Goal: Transaction & Acquisition: Register for event/course

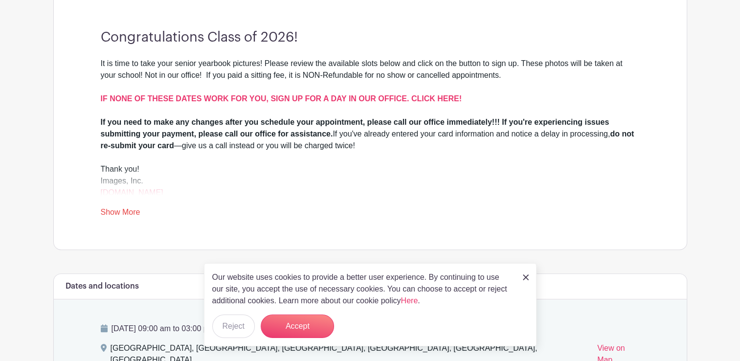
scroll to position [285, 0]
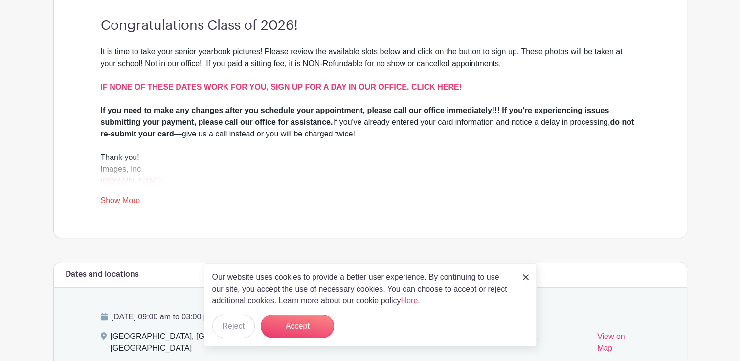
click at [124, 197] on link "Show More" at bounding box center [121, 202] width 40 height 12
click at [135, 182] on link "www.images-sc.com" at bounding box center [132, 181] width 63 height 8
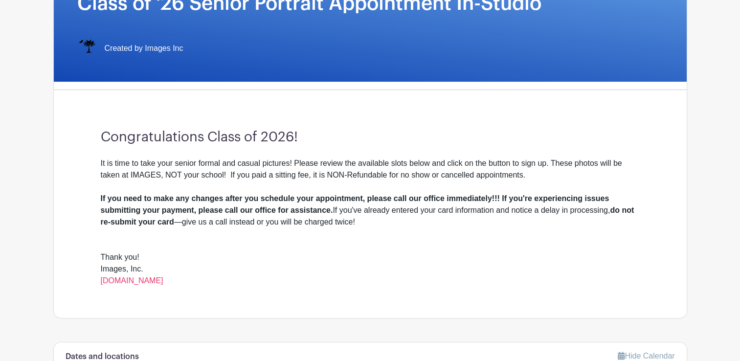
scroll to position [176, 0]
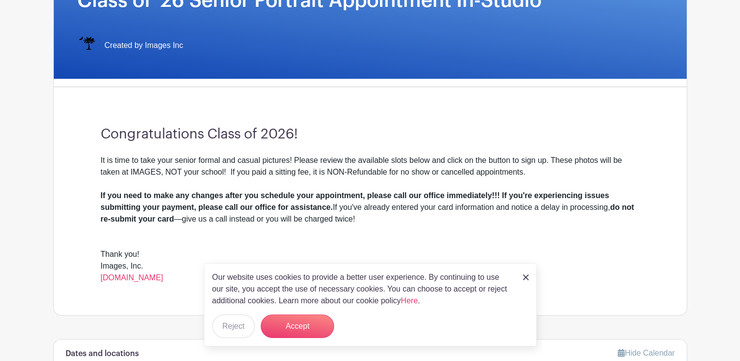
click at [523, 272] on link at bounding box center [526, 277] width 6 height 12
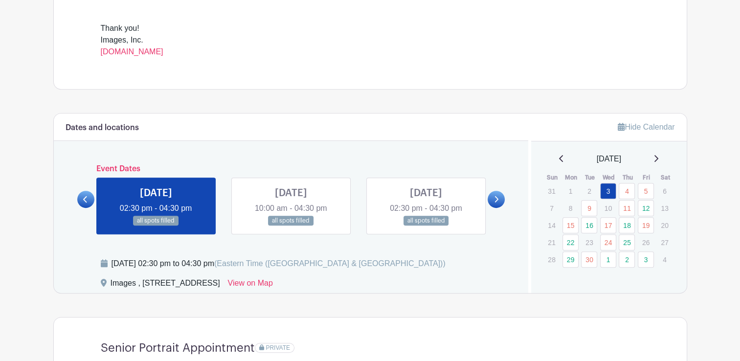
scroll to position [404, 0]
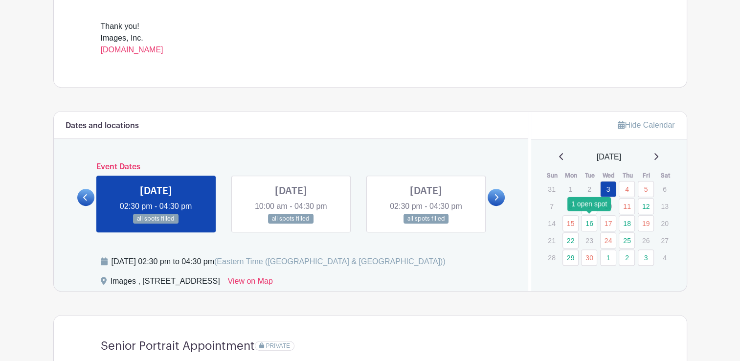
click at [588, 223] on link "16" at bounding box center [589, 223] width 16 height 16
click at [589, 225] on link "16" at bounding box center [589, 223] width 16 height 16
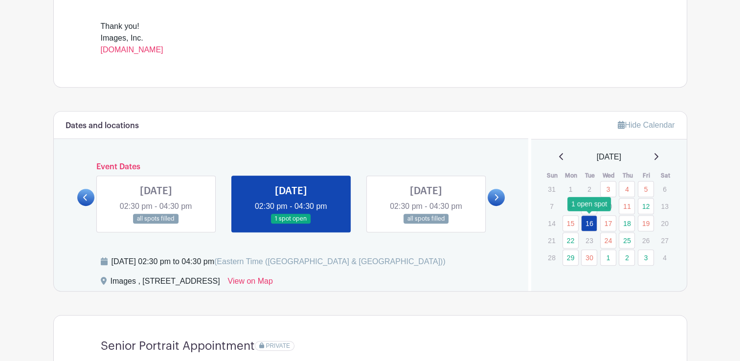
click at [590, 218] on link "16" at bounding box center [589, 223] width 16 height 16
click at [497, 197] on icon at bounding box center [497, 197] width 4 height 6
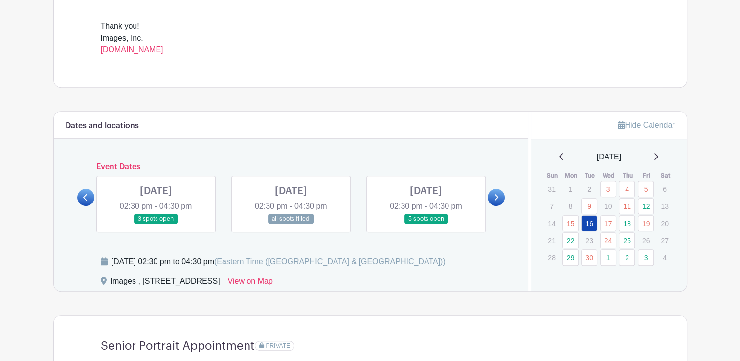
click at [89, 193] on link at bounding box center [85, 197] width 17 height 17
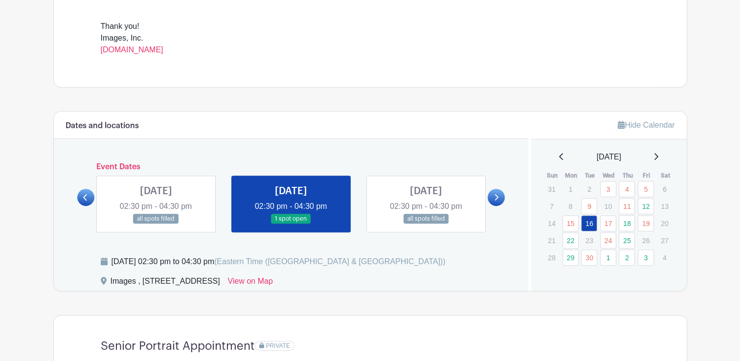
click at [291, 224] on link at bounding box center [291, 224] width 0 height 0
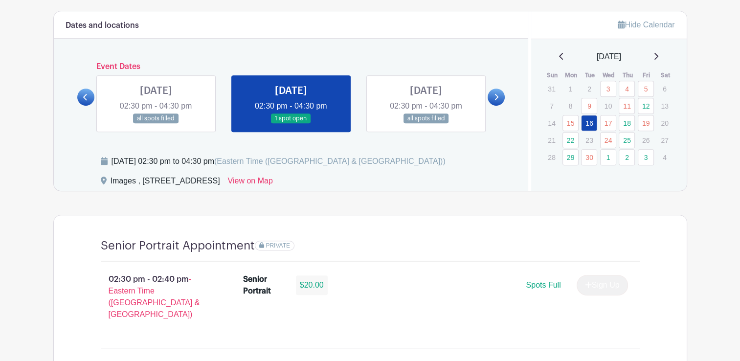
scroll to position [507, 0]
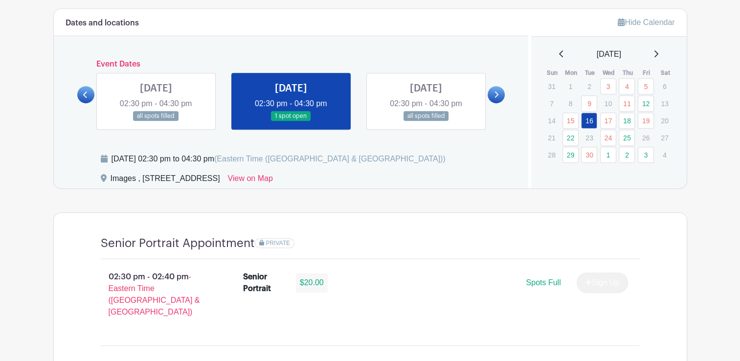
click at [291, 121] on link at bounding box center [291, 121] width 0 height 0
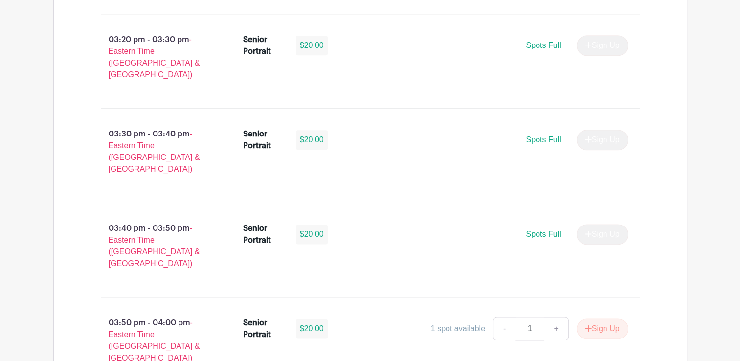
scroll to position [1218, 0]
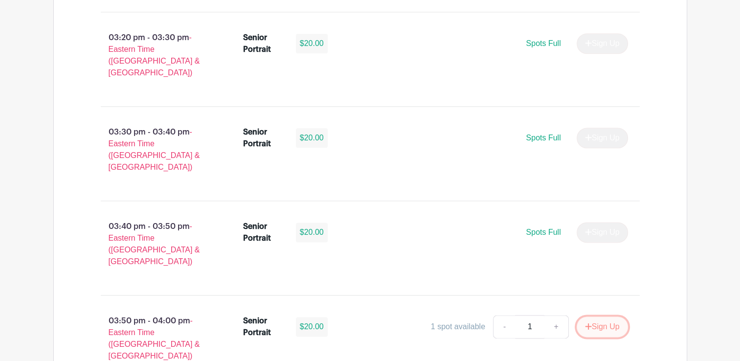
click at [612, 316] on button "Sign Up" at bounding box center [602, 326] width 51 height 21
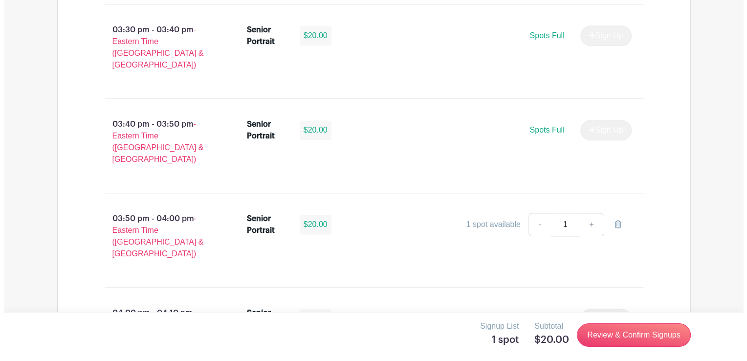
scroll to position [1334, 0]
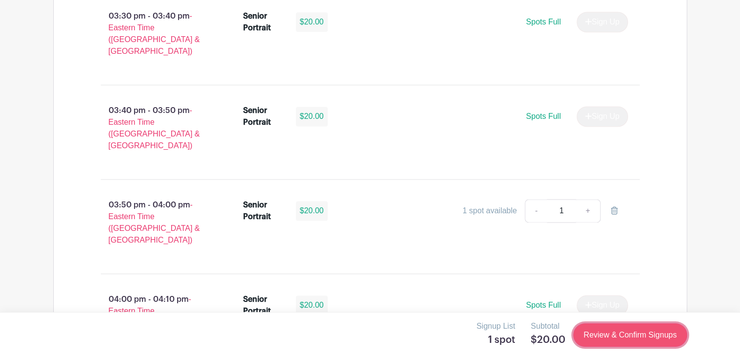
click at [610, 336] on link "Review & Confirm Signups" at bounding box center [629, 334] width 113 height 23
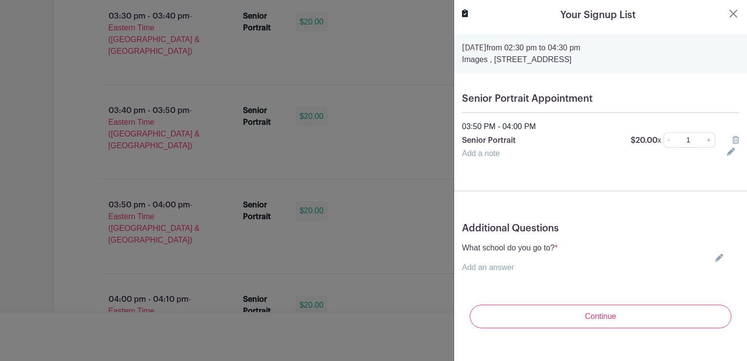
click at [561, 248] on div "What school do you go to? * Add an answer Choose your answer Boiling Springs Hi…" at bounding box center [600, 257] width 277 height 31
click at [501, 269] on link "Add an answer" at bounding box center [488, 267] width 52 height 8
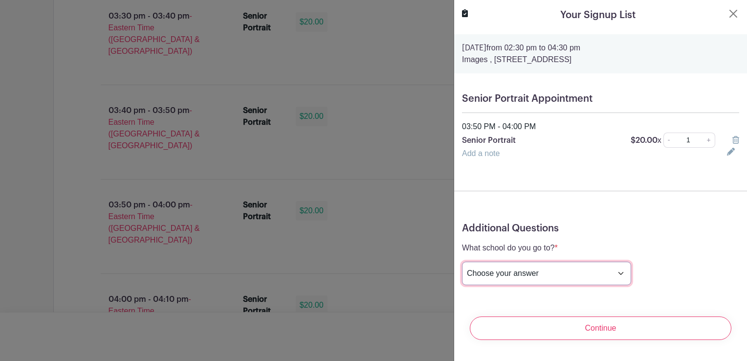
click at [558, 269] on select "Choose your answer Boiling Springs High Broome High Byrnes High Chesnee High Cl…" at bounding box center [546, 273] width 169 height 23
select select "3944"
click at [462, 262] on select "Choose your answer Boiling Springs High Broome High Byrnes High Chesnee High Cl…" at bounding box center [546, 273] width 169 height 23
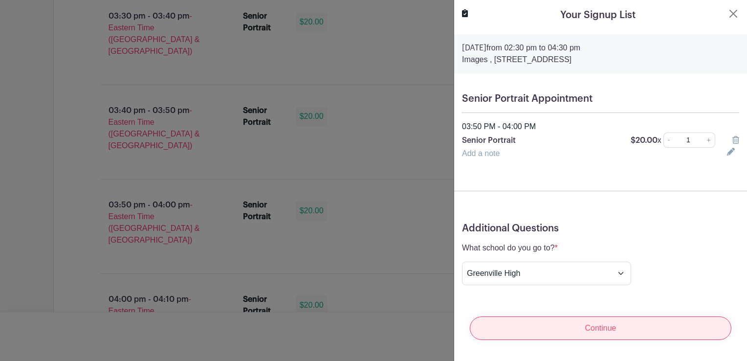
click at [607, 327] on input "Continue" at bounding box center [601, 327] width 262 height 23
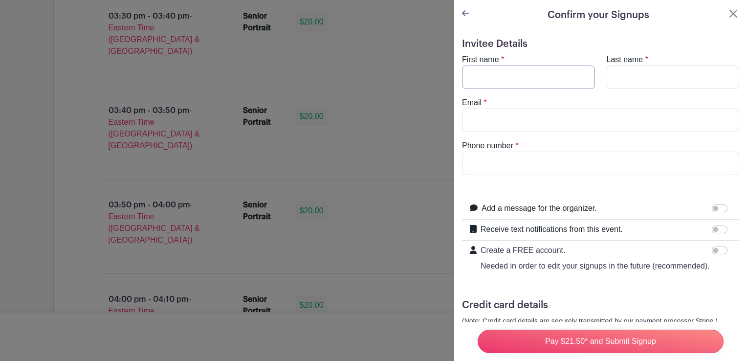
click at [511, 71] on input "First name" at bounding box center [528, 77] width 133 height 23
type input "Maggie"
type input "Cassidy"
click at [474, 118] on input "Email" at bounding box center [600, 120] width 277 height 23
type input "[EMAIL_ADDRESS][DOMAIN_NAME]"
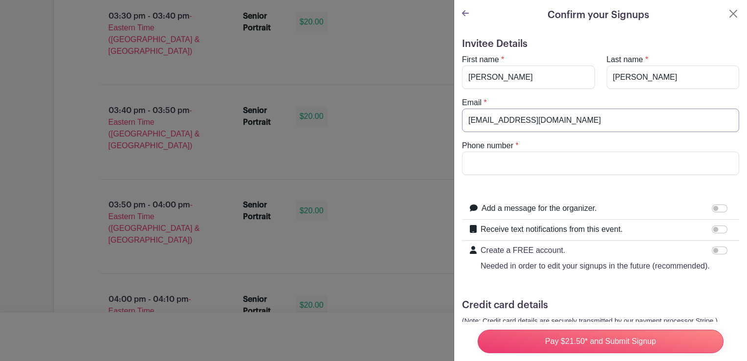
type input "6785964132"
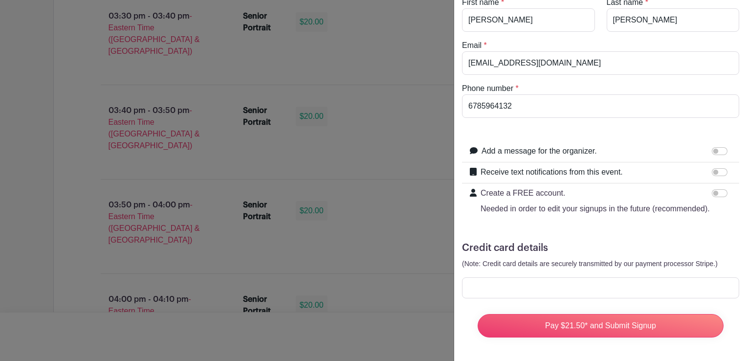
scroll to position [75, 0]
click at [712, 168] on input "Receive text notifications from this event." at bounding box center [720, 172] width 16 height 8
checkbox input "true"
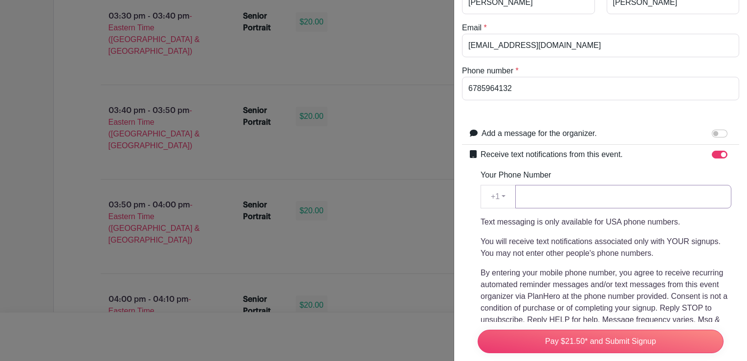
click at [588, 194] on input "Your Phone Number" at bounding box center [624, 196] width 216 height 23
type input "6785964132"
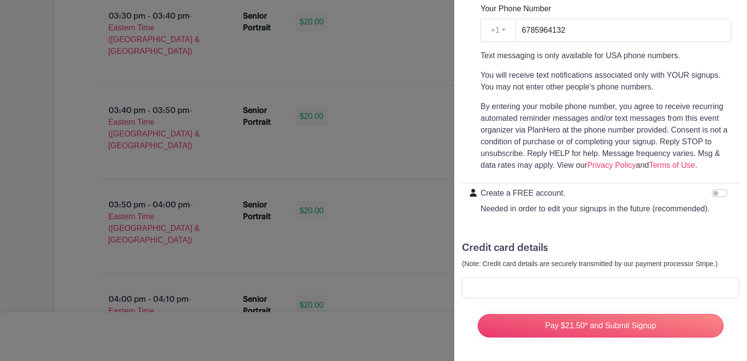
scroll to position [259, 0]
click at [712, 189] on input "Create a FREE account. Needed in order to edit your signups in the future (reco…" at bounding box center [720, 193] width 16 height 8
checkbox input "true"
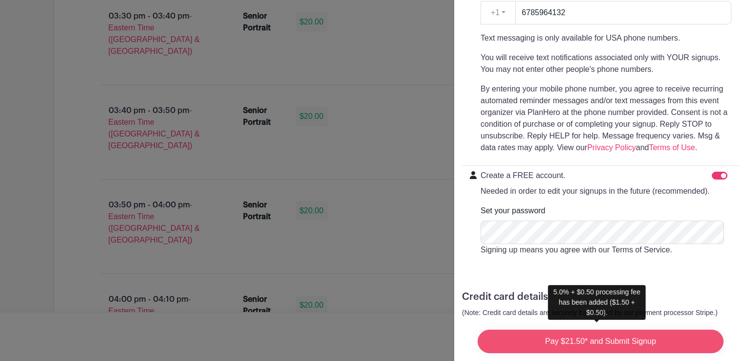
click at [589, 336] on input "Pay $21.50* and Submit Signup" at bounding box center [601, 341] width 246 height 23
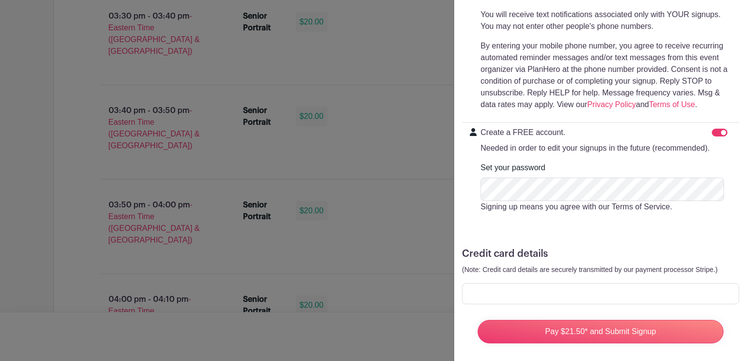
scroll to position [325, 0]
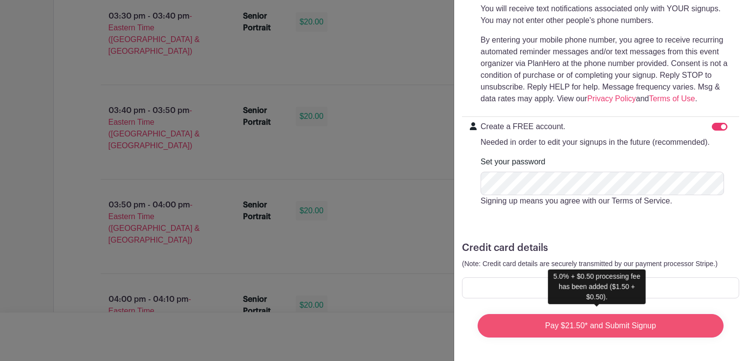
click at [576, 318] on input "Pay $21.50* and Submit Signup" at bounding box center [601, 325] width 246 height 23
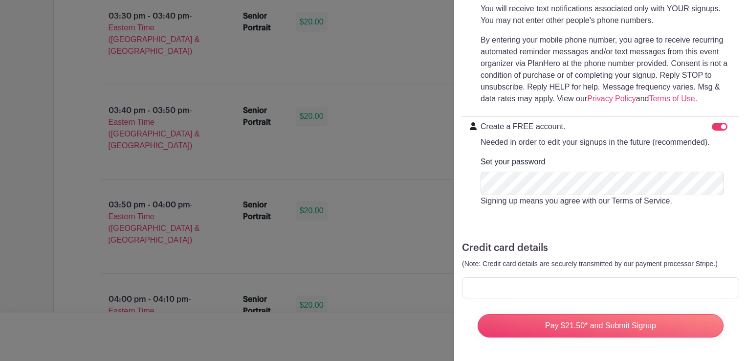
click at [697, 289] on div at bounding box center [600, 287] width 277 height 21
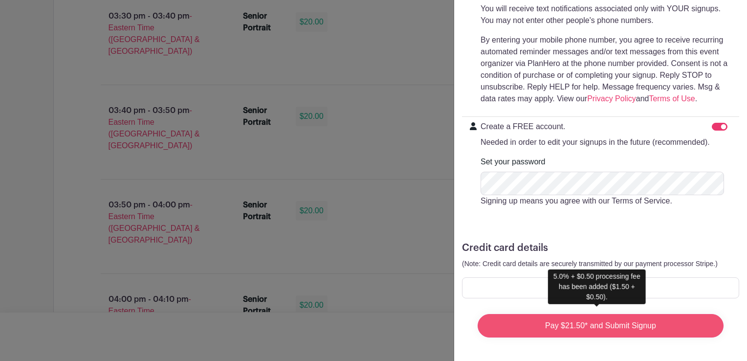
click at [603, 319] on input "Pay $21.50* and Submit Signup" at bounding box center [601, 325] width 246 height 23
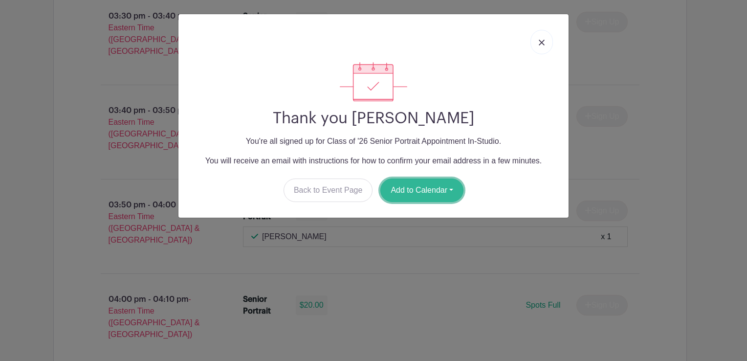
click at [441, 191] on button "Add to Calendar" at bounding box center [422, 190] width 83 height 23
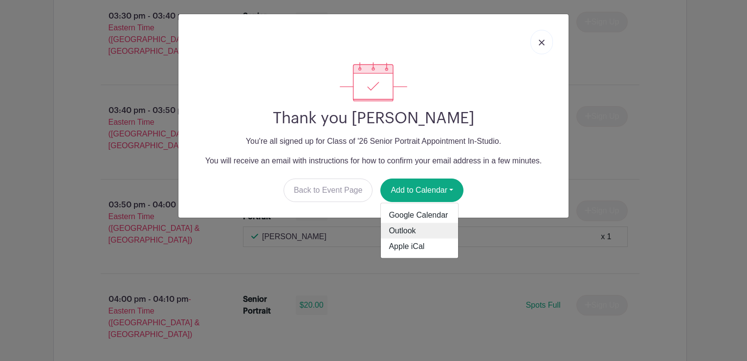
click at [438, 226] on link "Outlook" at bounding box center [419, 231] width 77 height 16
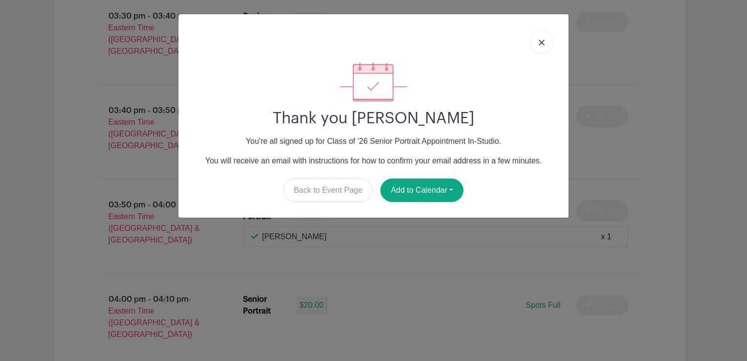
click at [678, 91] on div "Thank you Maggie Cassidy You're all signed up for Class of '26 Senior Portrait …" at bounding box center [373, 180] width 747 height 361
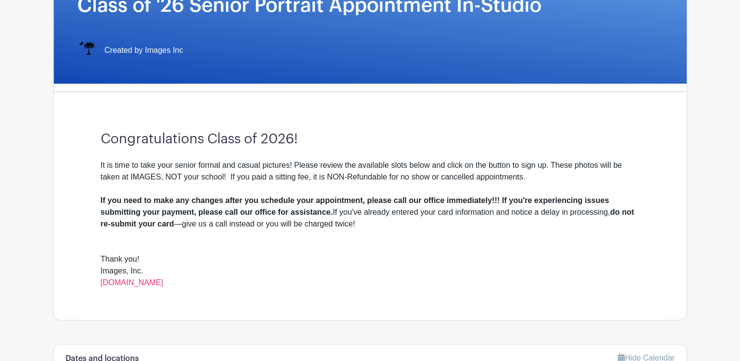
scroll to position [0, 0]
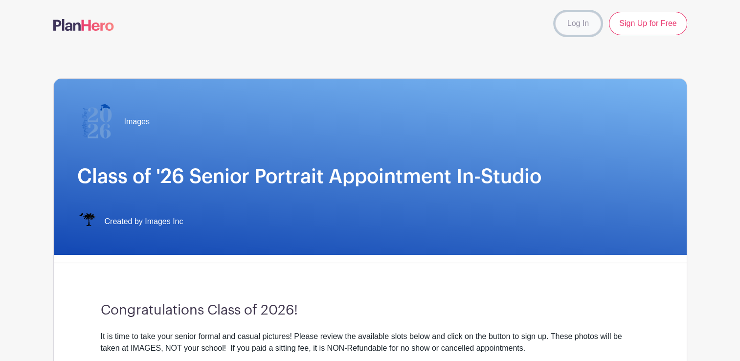
click at [566, 25] on link "Log In" at bounding box center [578, 23] width 46 height 23
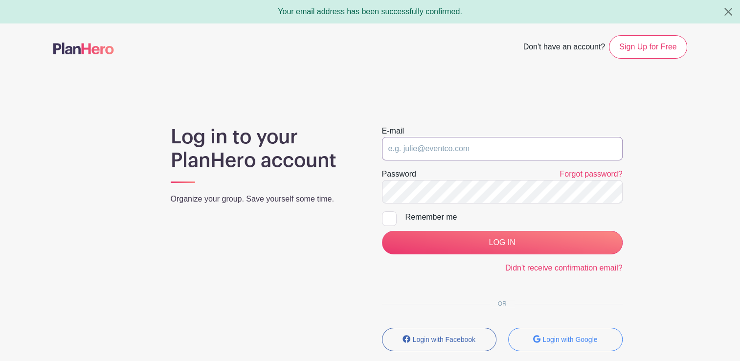
click at [402, 154] on input "email" at bounding box center [502, 148] width 241 height 23
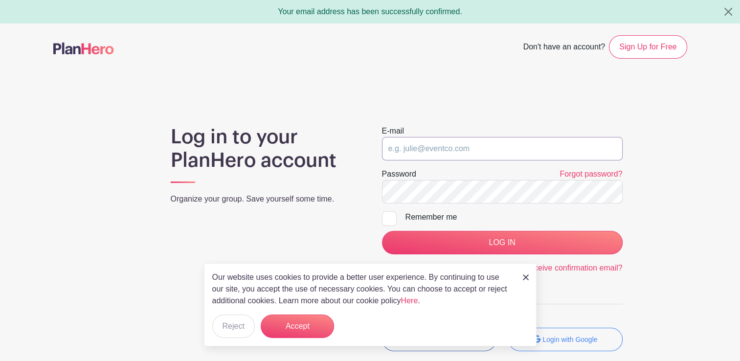
type input "[EMAIL_ADDRESS][DOMAIN_NAME]"
click at [386, 224] on div at bounding box center [389, 218] width 15 height 15
click at [386, 218] on input "Remember me" at bounding box center [385, 214] width 6 height 6
checkbox input "true"
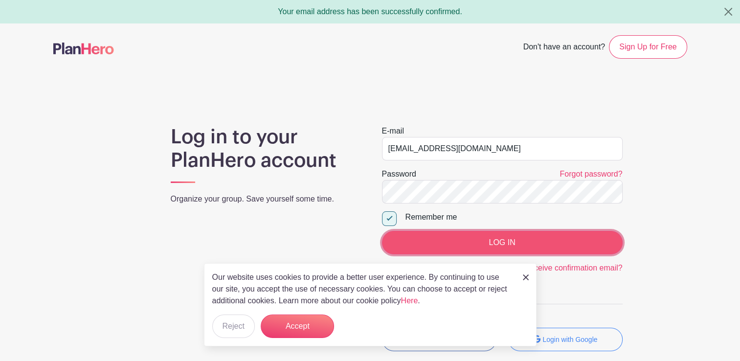
click at [432, 234] on input "LOG IN" at bounding box center [502, 242] width 241 height 23
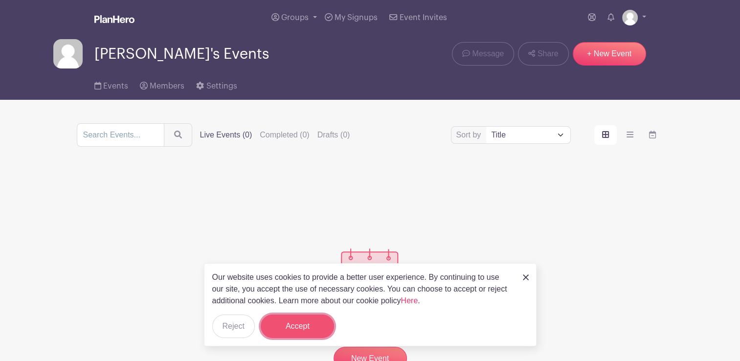
click at [282, 331] on button "Accept" at bounding box center [297, 325] width 73 height 23
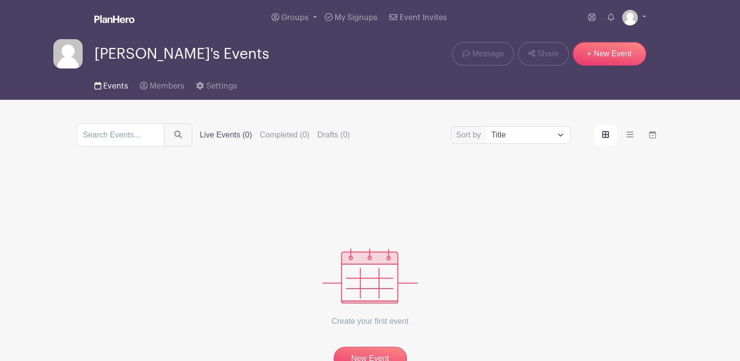
click at [100, 85] on icon at bounding box center [97, 86] width 7 height 8
click at [152, 89] on span "Members" at bounding box center [167, 86] width 35 height 8
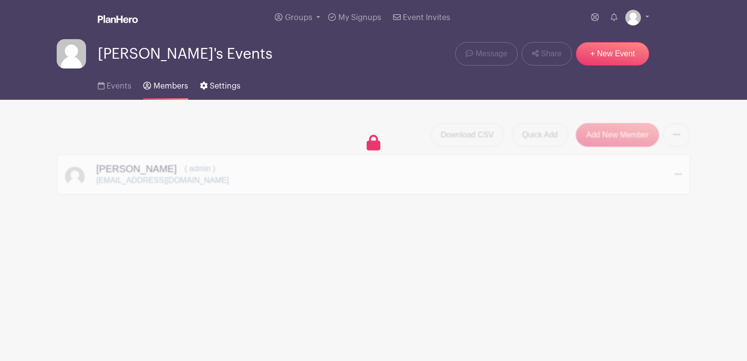
click at [220, 87] on span "Settings" at bounding box center [225, 86] width 31 height 8
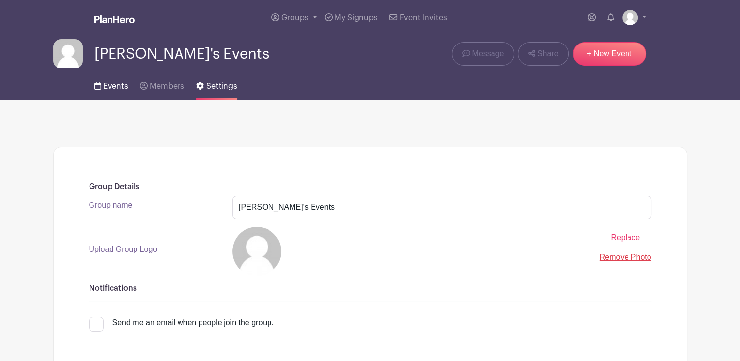
click at [115, 83] on span "Events" at bounding box center [115, 86] width 25 height 8
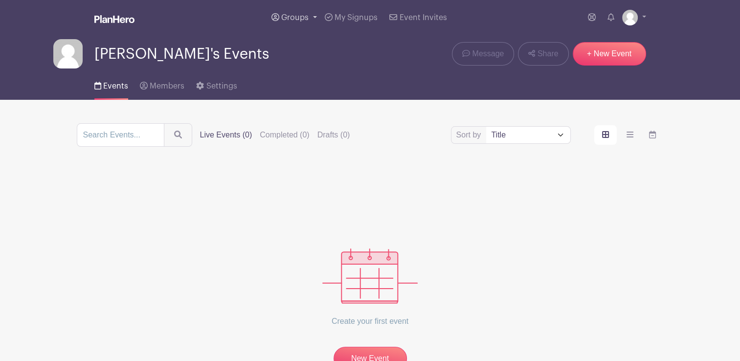
click at [291, 16] on span "Groups" at bounding box center [294, 18] width 27 height 8
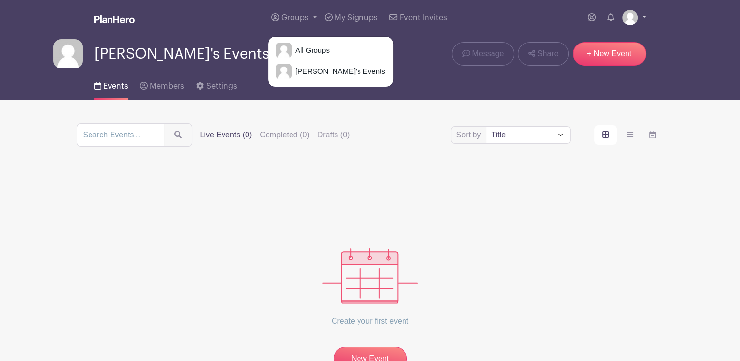
click at [631, 21] on img at bounding box center [630, 18] width 16 height 16
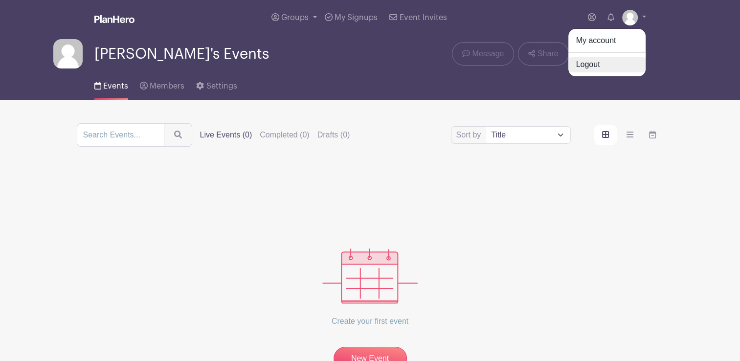
click at [606, 66] on link "Logout" at bounding box center [606, 65] width 77 height 16
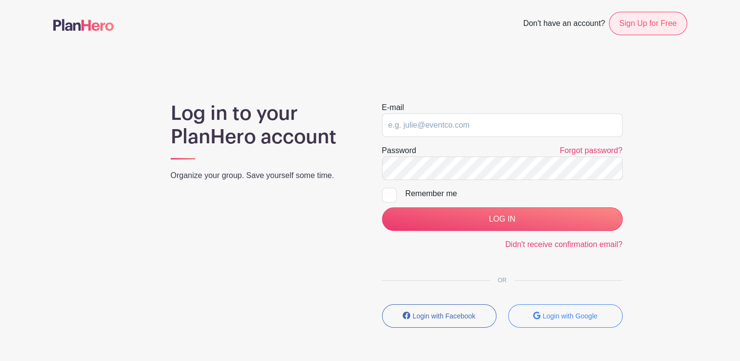
type input "[EMAIL_ADDRESS][DOMAIN_NAME]"
